Goal: Information Seeking & Learning: Learn about a topic

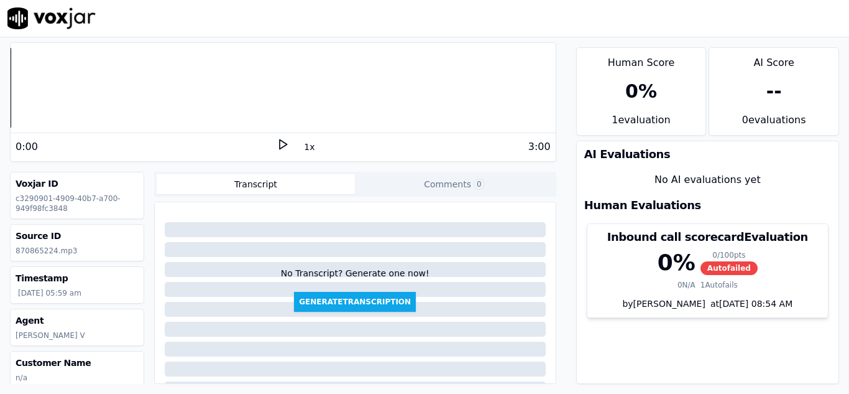
click at [278, 143] on icon at bounding box center [283, 144] width 12 height 12
click at [218, 251] on div "No Transcript? Generate one now! Generate Transcription" at bounding box center [355, 259] width 391 height 104
click at [419, 180] on button "Comments 0" at bounding box center [454, 184] width 199 height 20
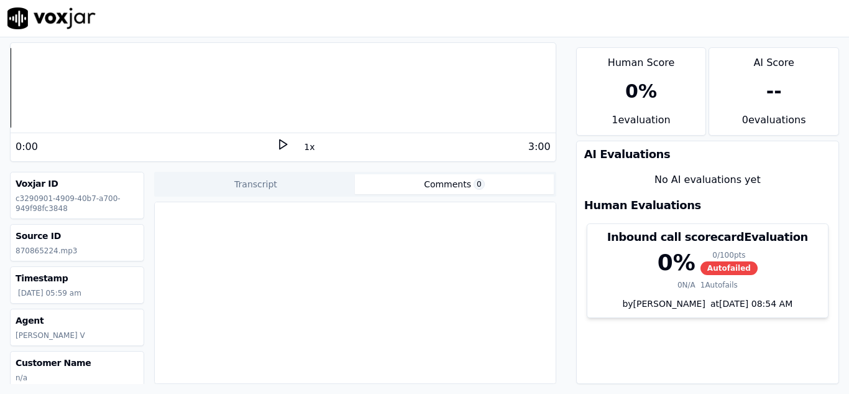
click at [282, 185] on button "Transcript" at bounding box center [256, 184] width 199 height 20
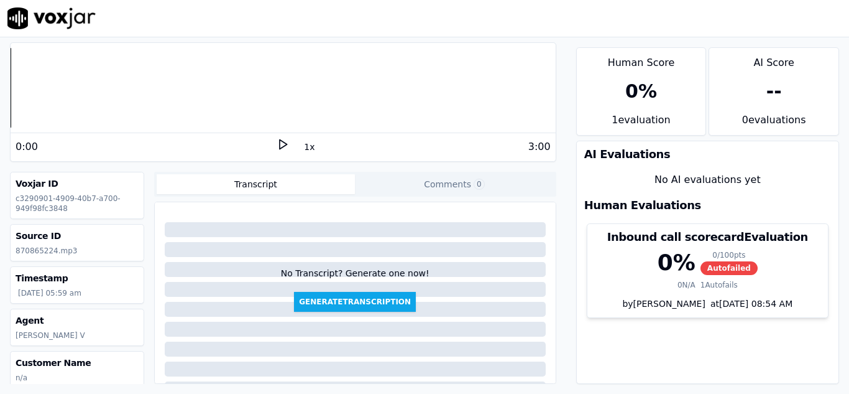
click at [280, 142] on polygon at bounding box center [283, 144] width 7 height 9
click at [302, 147] on button "1x" at bounding box center [310, 146] width 16 height 17
click at [304, 148] on button "1.5x" at bounding box center [314, 146] width 24 height 17
click at [304, 148] on button "2x" at bounding box center [310, 146] width 16 height 17
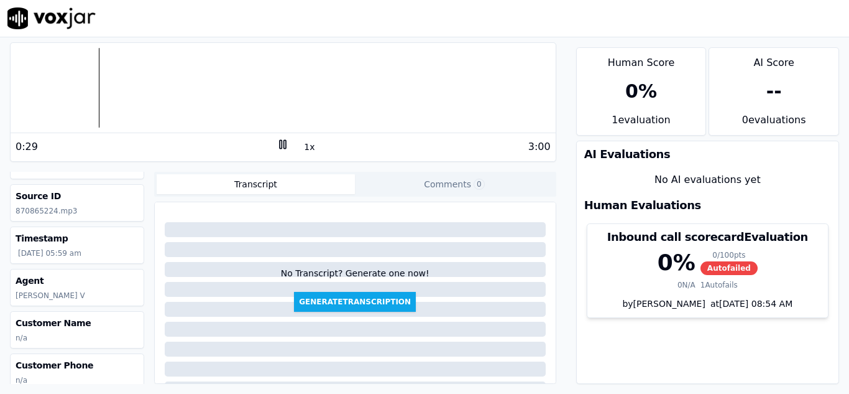
click at [47, 253] on p "[DATE] 05:59 am" at bounding box center [78, 253] width 121 height 10
click at [79, 251] on p "[DATE] 05:59 am" at bounding box center [78, 253] width 121 height 10
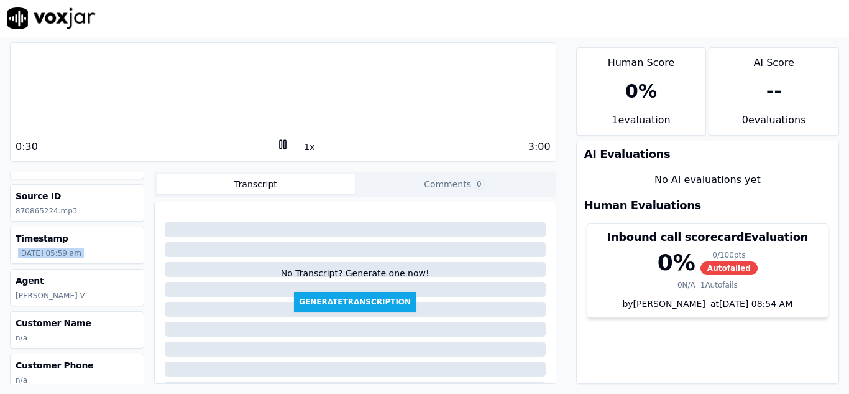
click at [79, 251] on p "[DATE] 05:59 am" at bounding box center [78, 253] width 121 height 10
drag, startPoint x: 79, startPoint y: 251, endPoint x: 103, endPoint y: 247, distance: 24.0
click at [103, 247] on div "Timestamp 08/13/2025 05:59 am" at bounding box center [77, 245] width 133 height 36
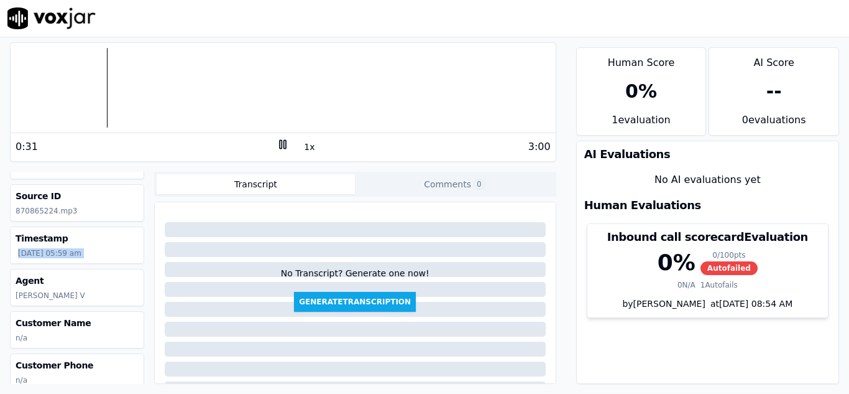
click at [103, 247] on div "Timestamp 08/13/2025 05:59 am" at bounding box center [77, 245] width 133 height 36
click at [101, 242] on h3 "Timestamp" at bounding box center [77, 238] width 123 height 12
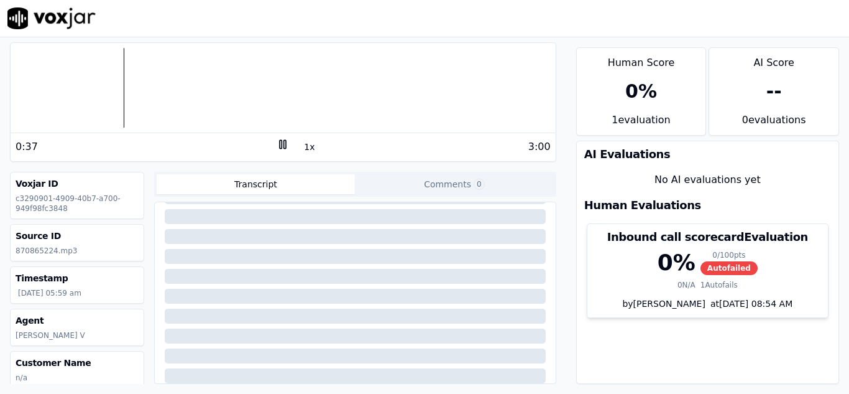
scroll to position [0, 0]
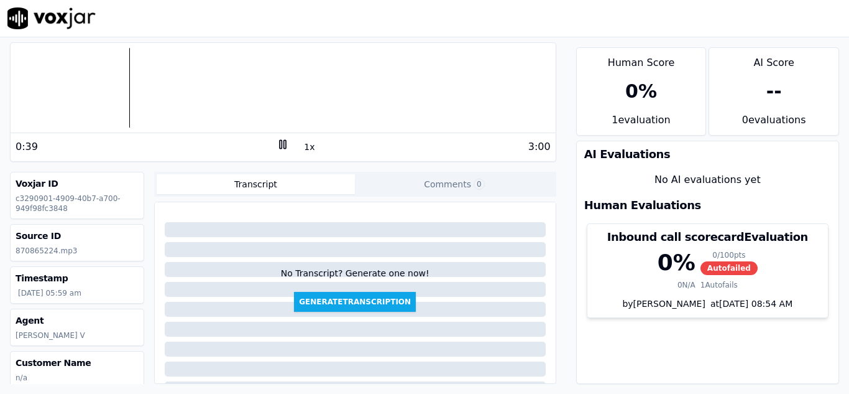
click at [823, 372] on div "Human Score 0 % 1 evaluation AI Score -- 0 evaluation s AI Evaluations No AI ev…" at bounding box center [707, 215] width 283 height 356
click at [625, 93] on div "0 %" at bounding box center [641, 91] width 32 height 22
